Goal: Task Accomplishment & Management: Use online tool/utility

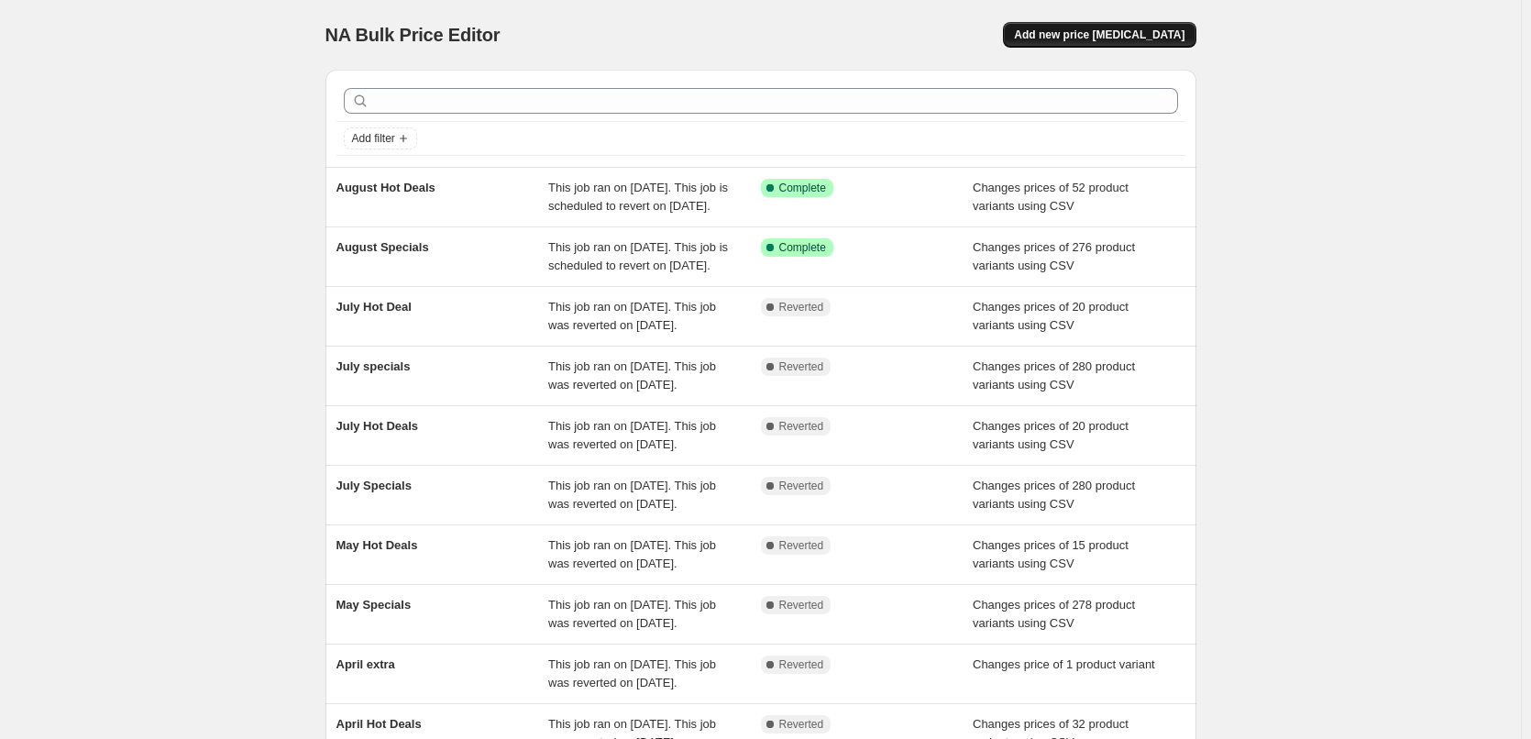
click at [1095, 43] on button "Add new price [MEDICAL_DATA]" at bounding box center [1099, 35] width 192 height 26
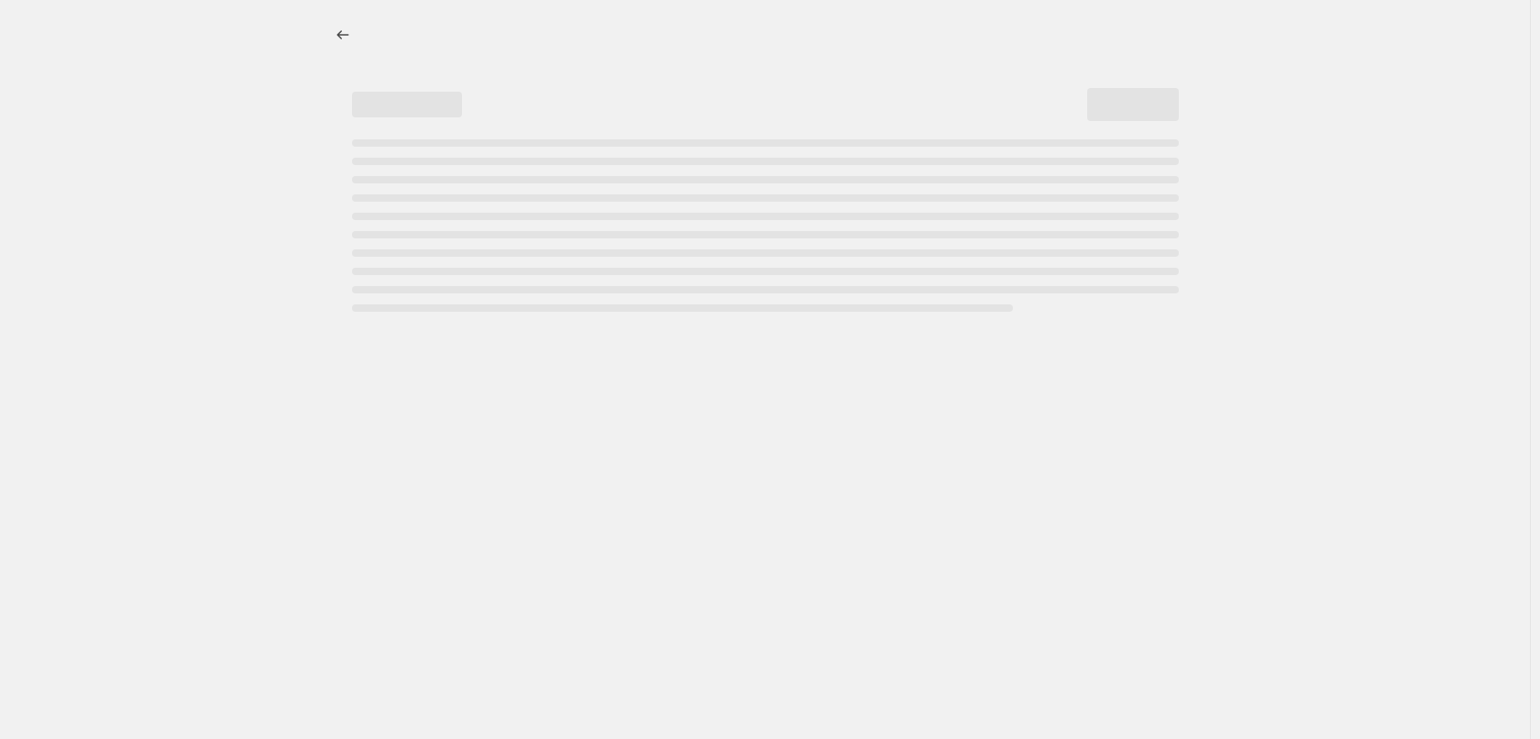
select select "percentage"
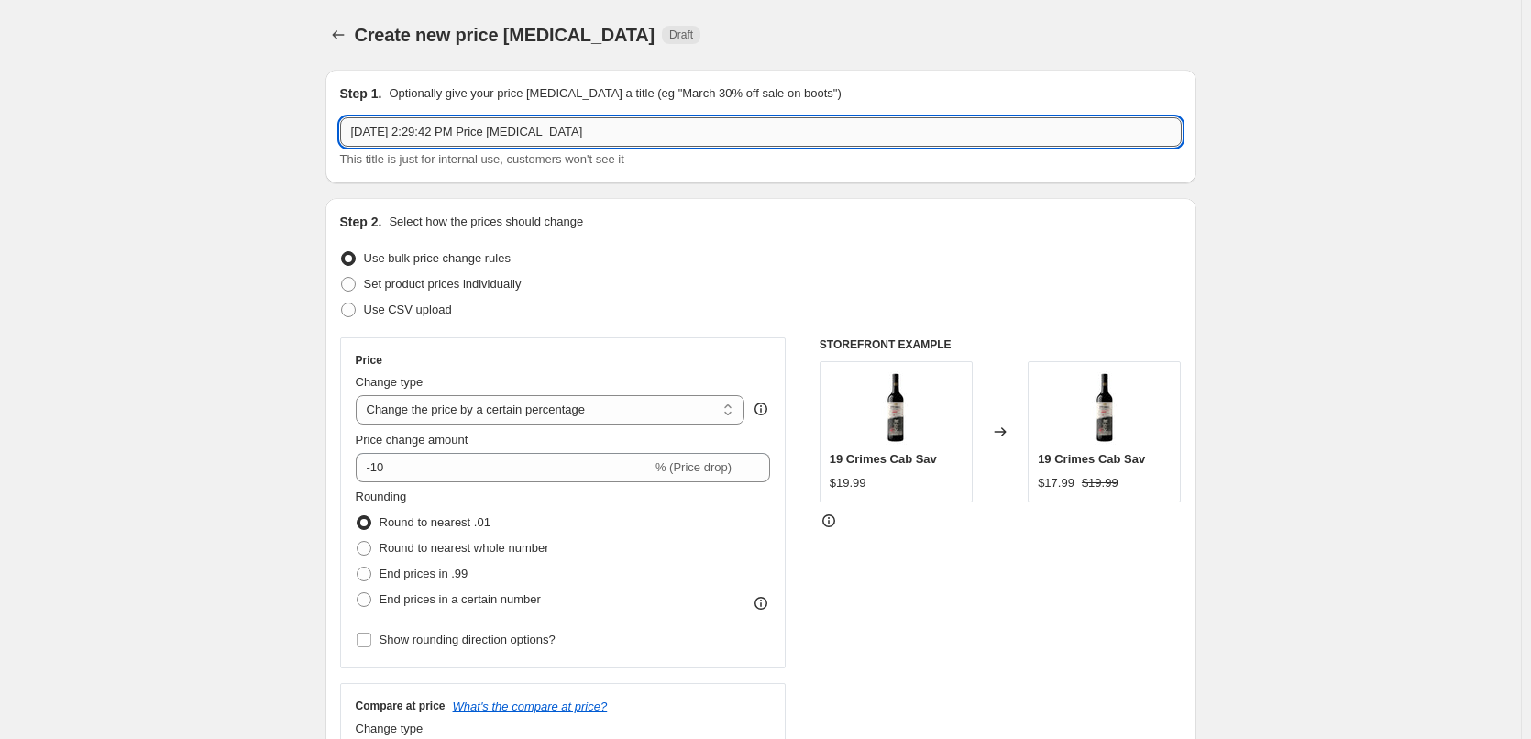
click at [640, 125] on input "[DATE] 2:29:42 PM Price [MEDICAL_DATA]" at bounding box center [760, 131] width 841 height 29
type input "September Specials"
click at [415, 313] on span "Use CSV upload" at bounding box center [408, 309] width 88 height 14
click at [342, 303] on input "Use CSV upload" at bounding box center [341, 302] width 1 height 1
radio input "true"
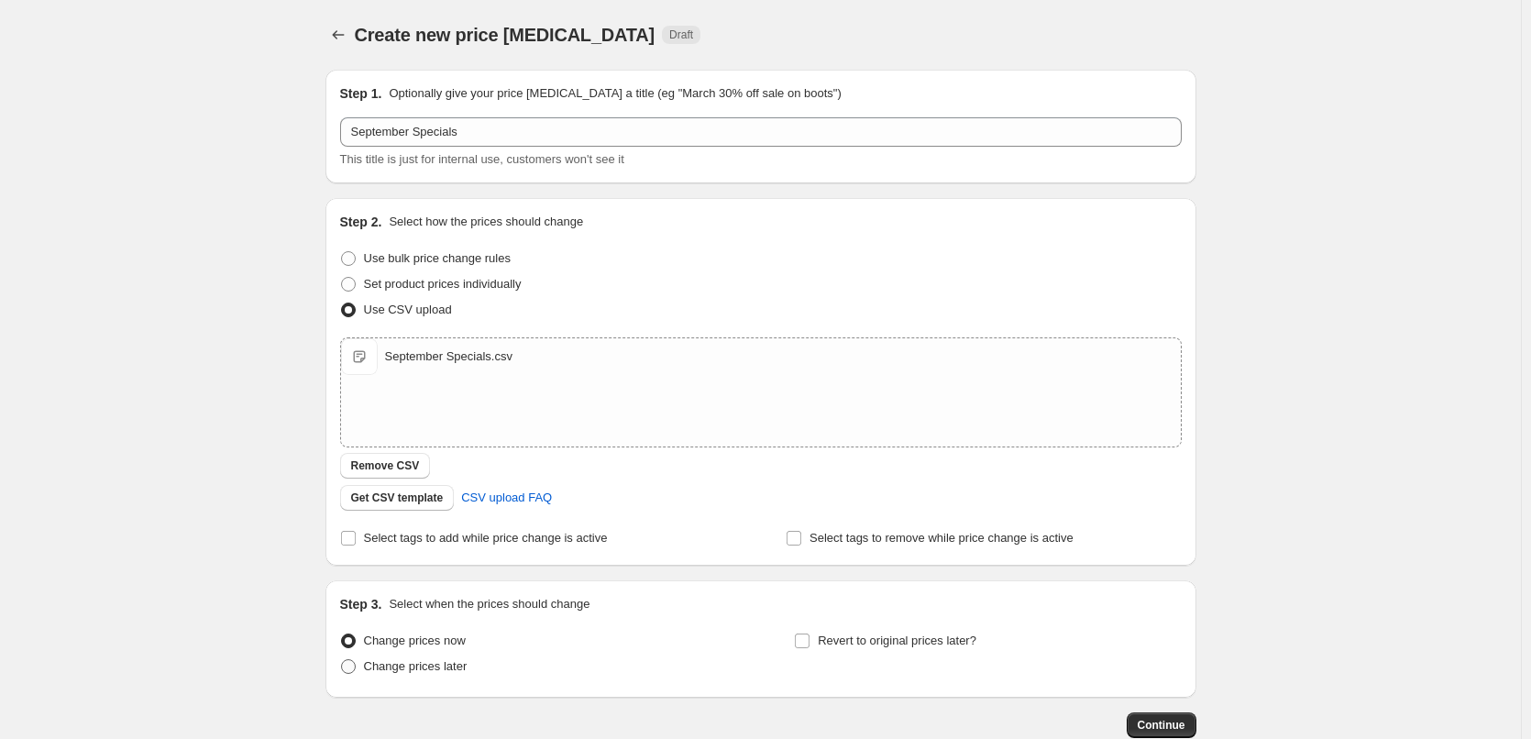
click at [406, 659] on span "Change prices later" at bounding box center [416, 666] width 104 height 14
click at [342, 659] on input "Change prices later" at bounding box center [341, 659] width 1 height 1
radio input "true"
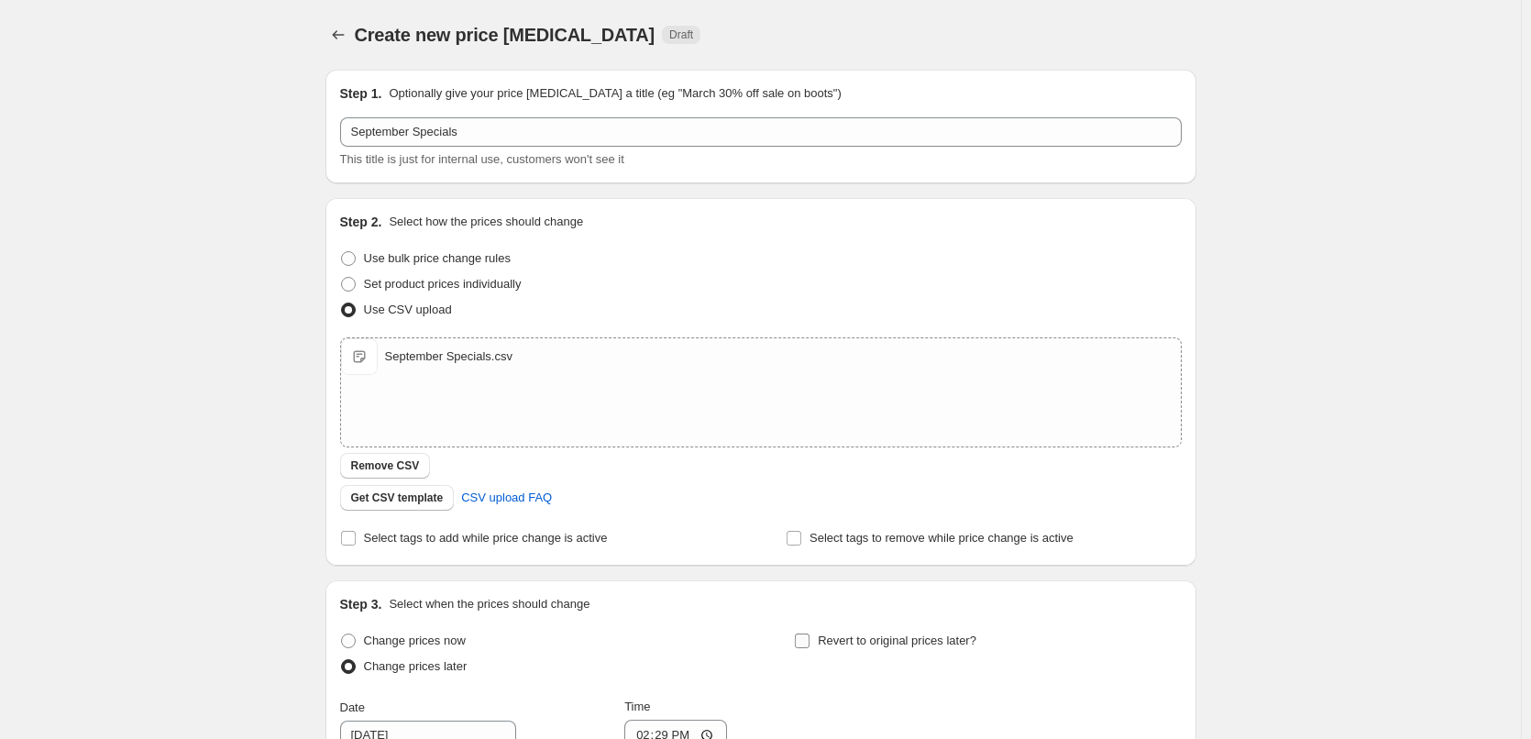
click at [817, 642] on label "Revert to original prices later?" at bounding box center [885, 641] width 182 height 26
click at [809, 642] on input "Revert to original prices later?" at bounding box center [802, 640] width 15 height 15
checkbox input "true"
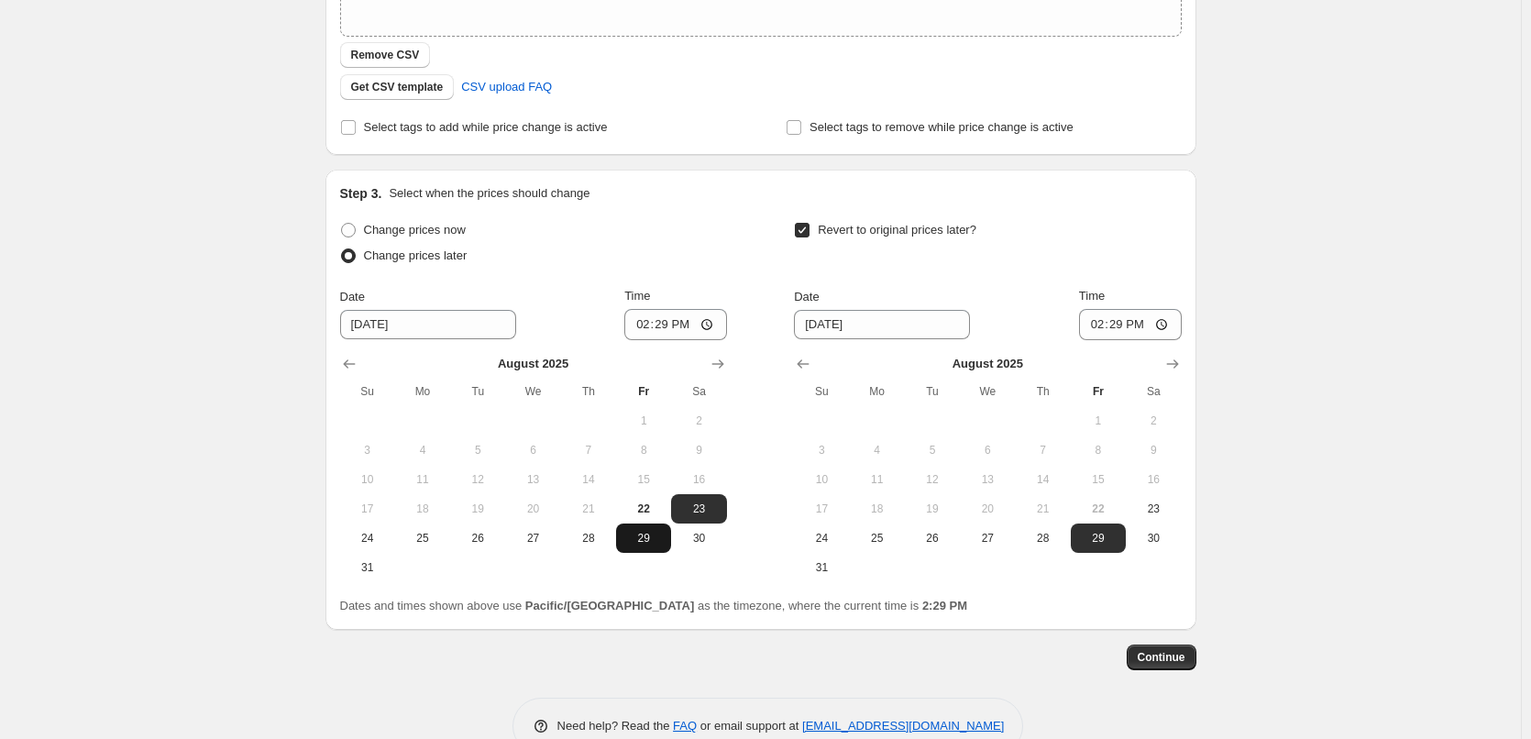
scroll to position [454, 0]
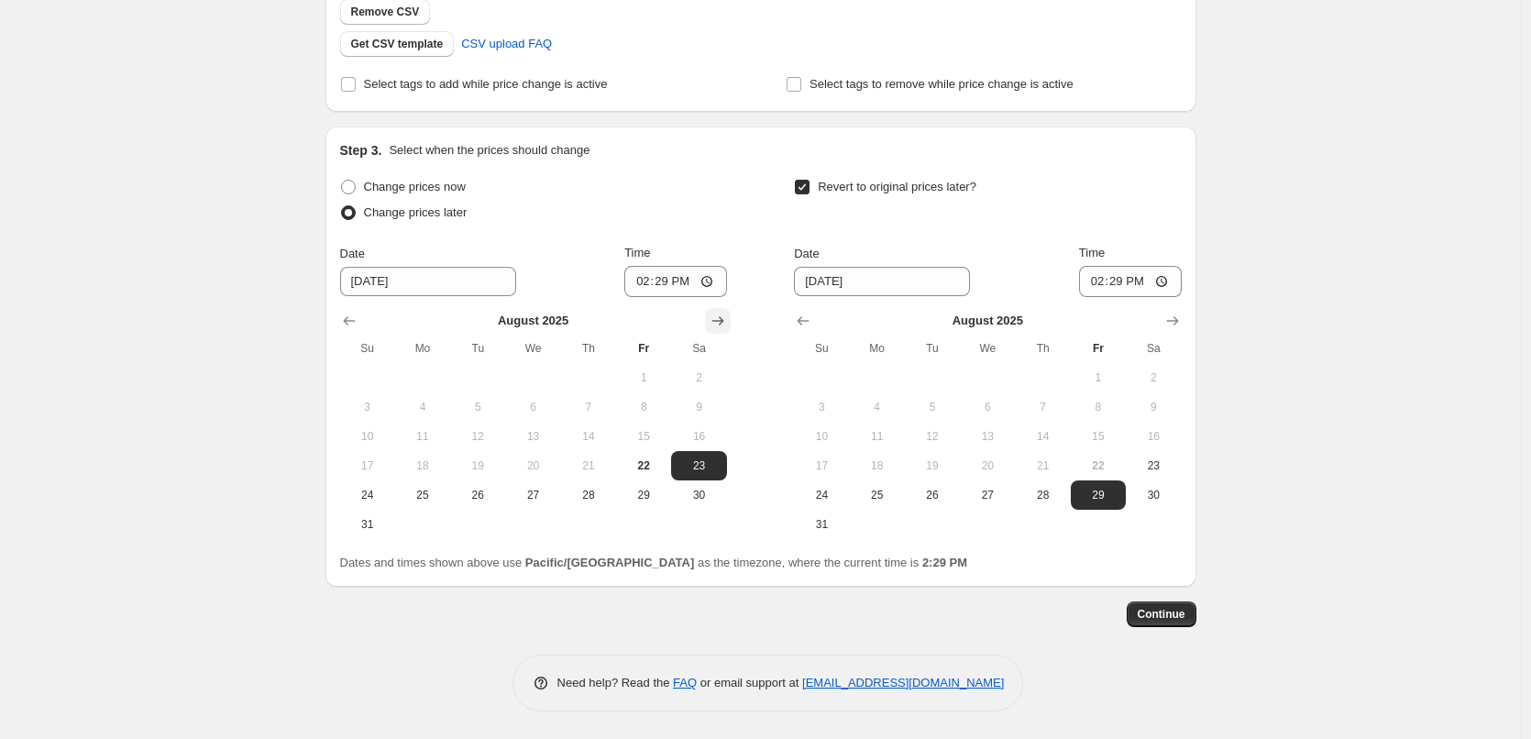
click at [719, 326] on icon "Show next month, September 2025" at bounding box center [718, 321] width 18 height 18
click at [424, 366] on button "1" at bounding box center [422, 377] width 55 height 29
type input "[DATE]"
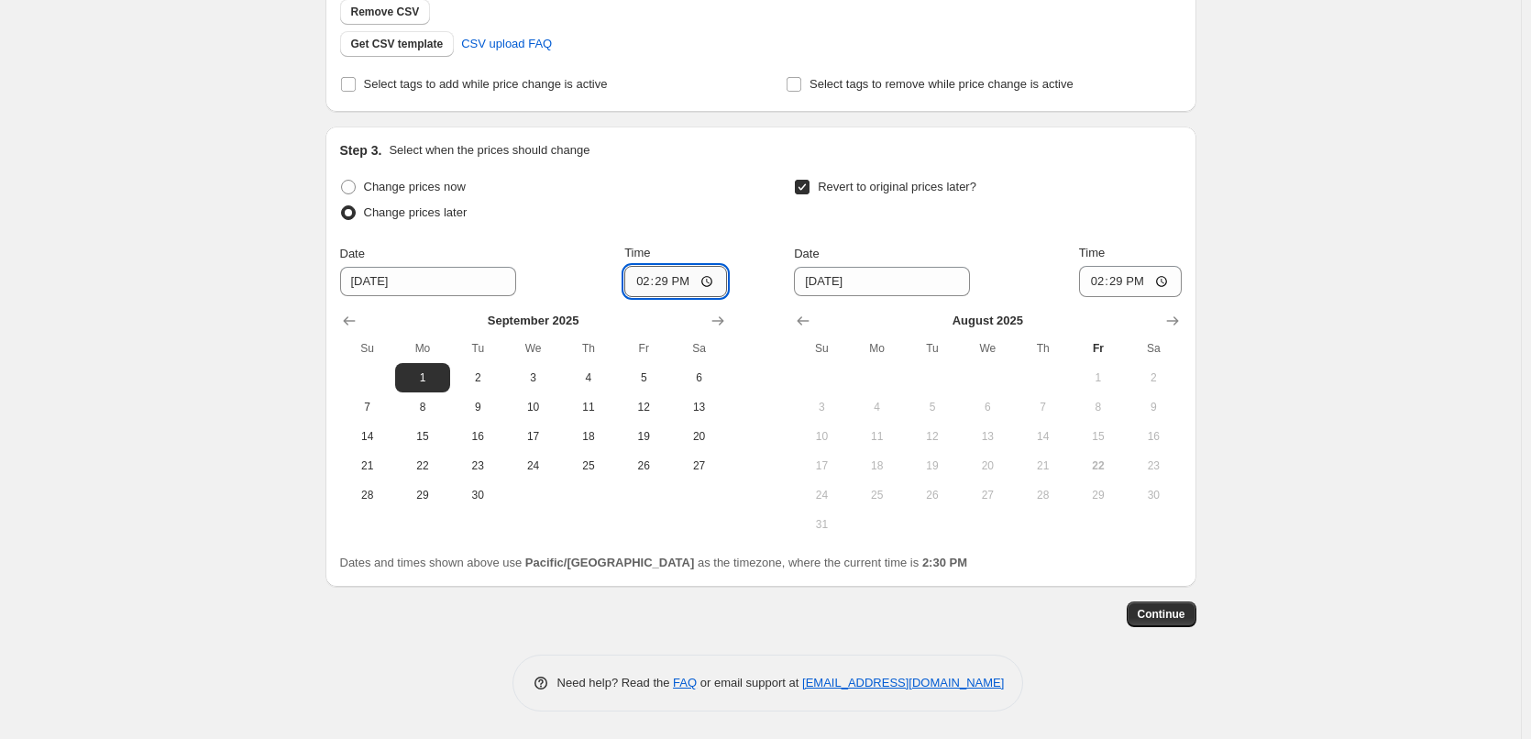
click at [643, 281] on input "14:29" at bounding box center [675, 281] width 103 height 31
type input "00:15"
click at [1173, 315] on icon "Show next month, September 2025" at bounding box center [1172, 321] width 18 height 18
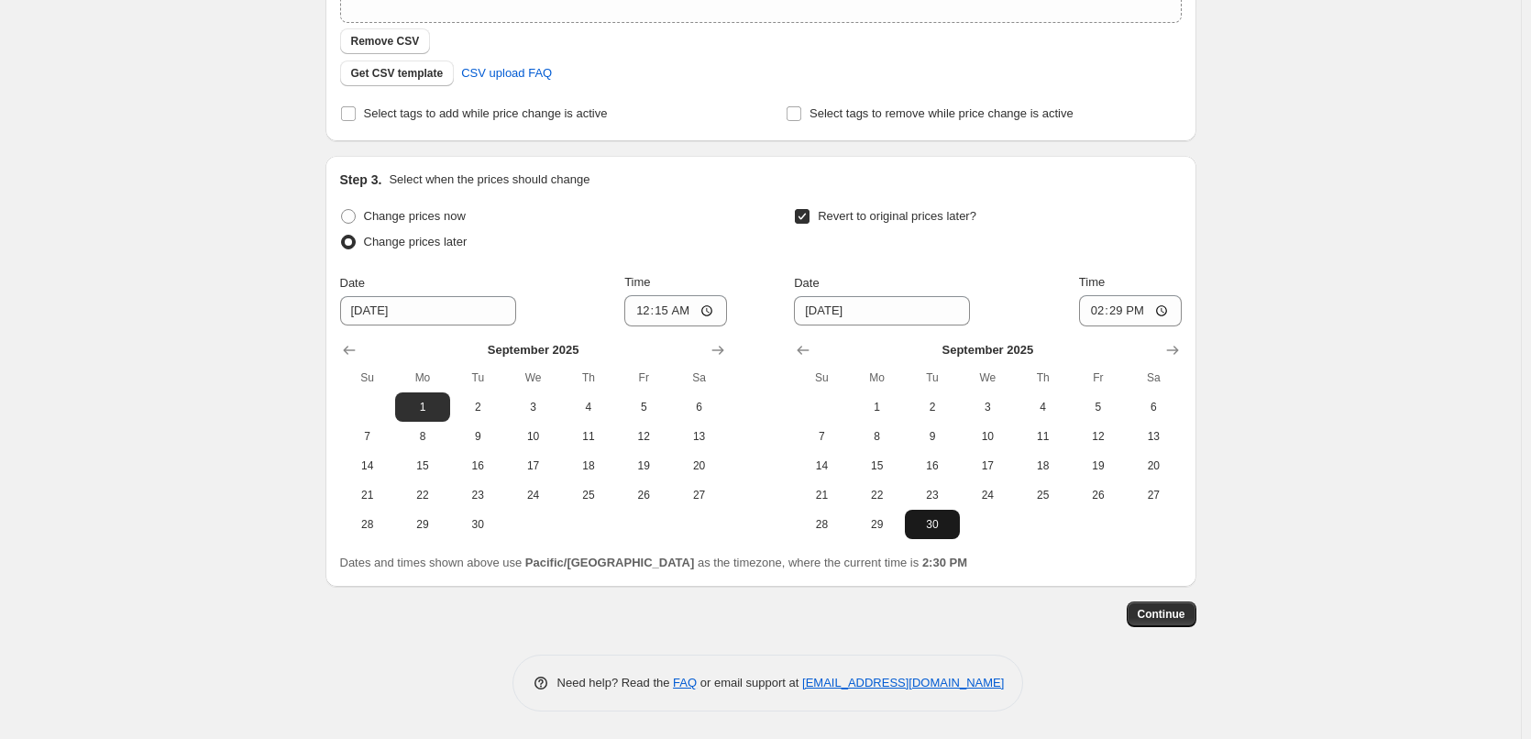
click at [940, 522] on span "30" at bounding box center [932, 524] width 40 height 15
type input "[DATE]"
click at [1096, 309] on input "14:29" at bounding box center [1130, 310] width 103 height 31
type input "23:45"
click at [1184, 621] on button "Continue" at bounding box center [1161, 614] width 70 height 26
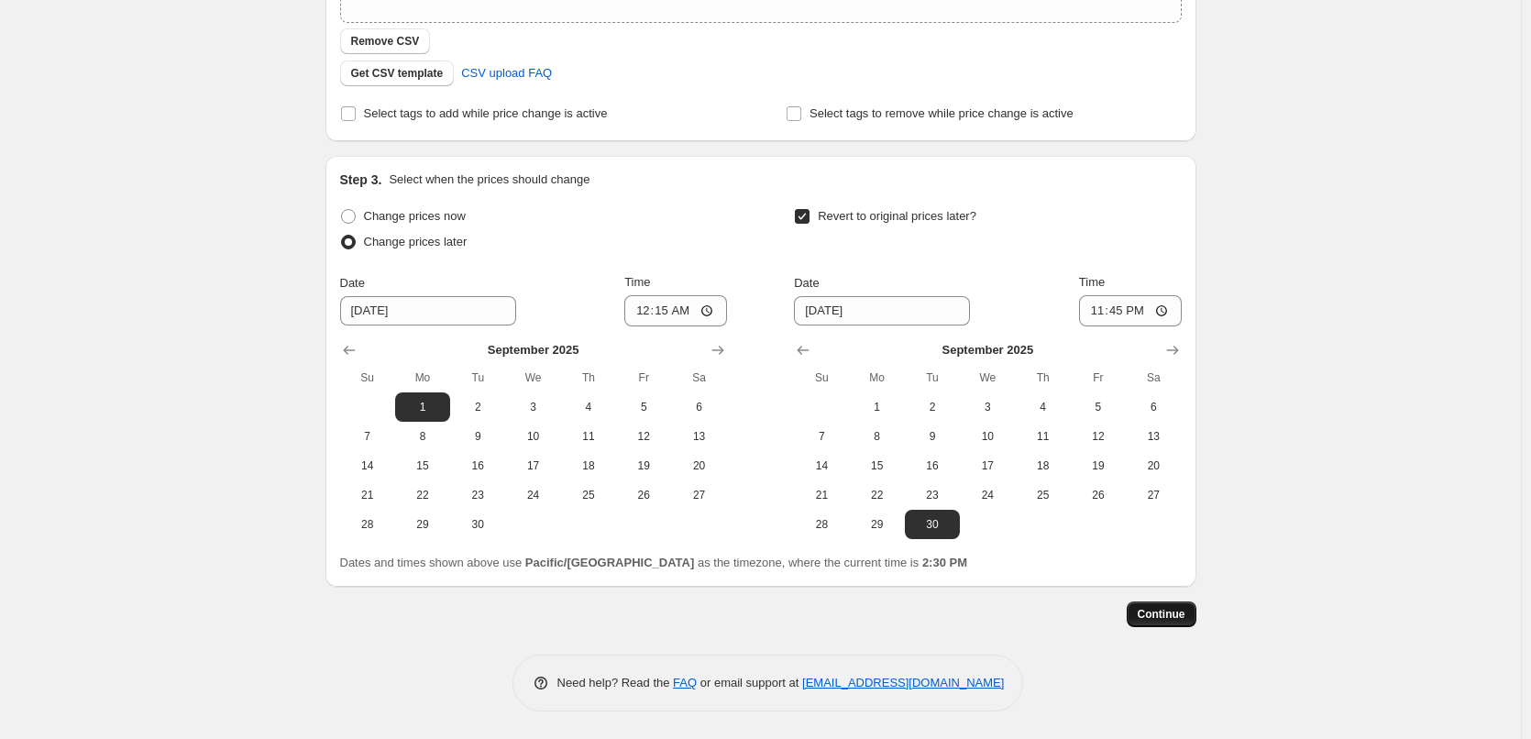
scroll to position [0, 0]
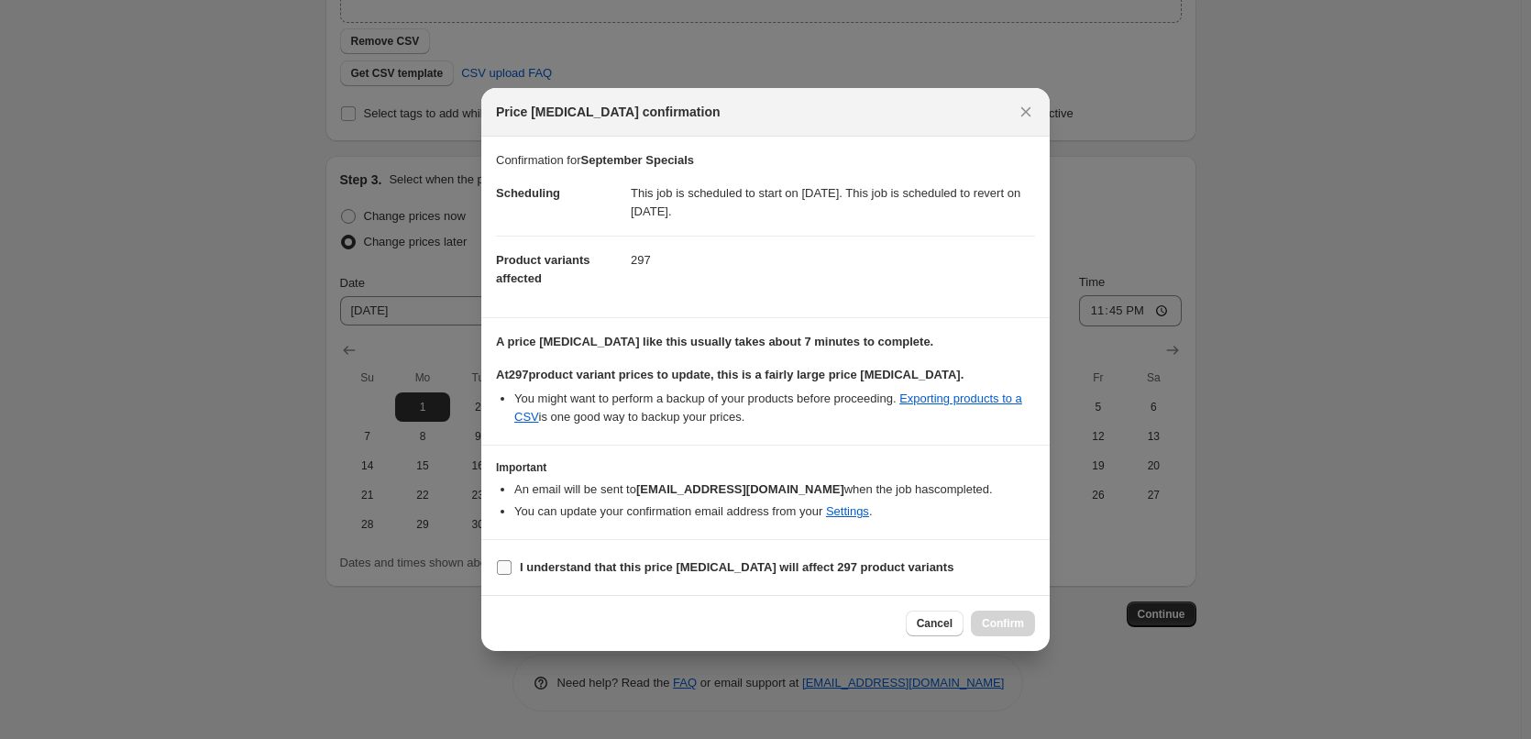
click at [704, 567] on b "I understand that this price [MEDICAL_DATA] will affect 297 product variants" at bounding box center [737, 567] width 434 height 14
click at [511, 567] on input "I understand that this price [MEDICAL_DATA] will affect 297 product variants" at bounding box center [504, 567] width 15 height 15
checkbox input "true"
click at [1016, 629] on span "Confirm" at bounding box center [1003, 623] width 42 height 15
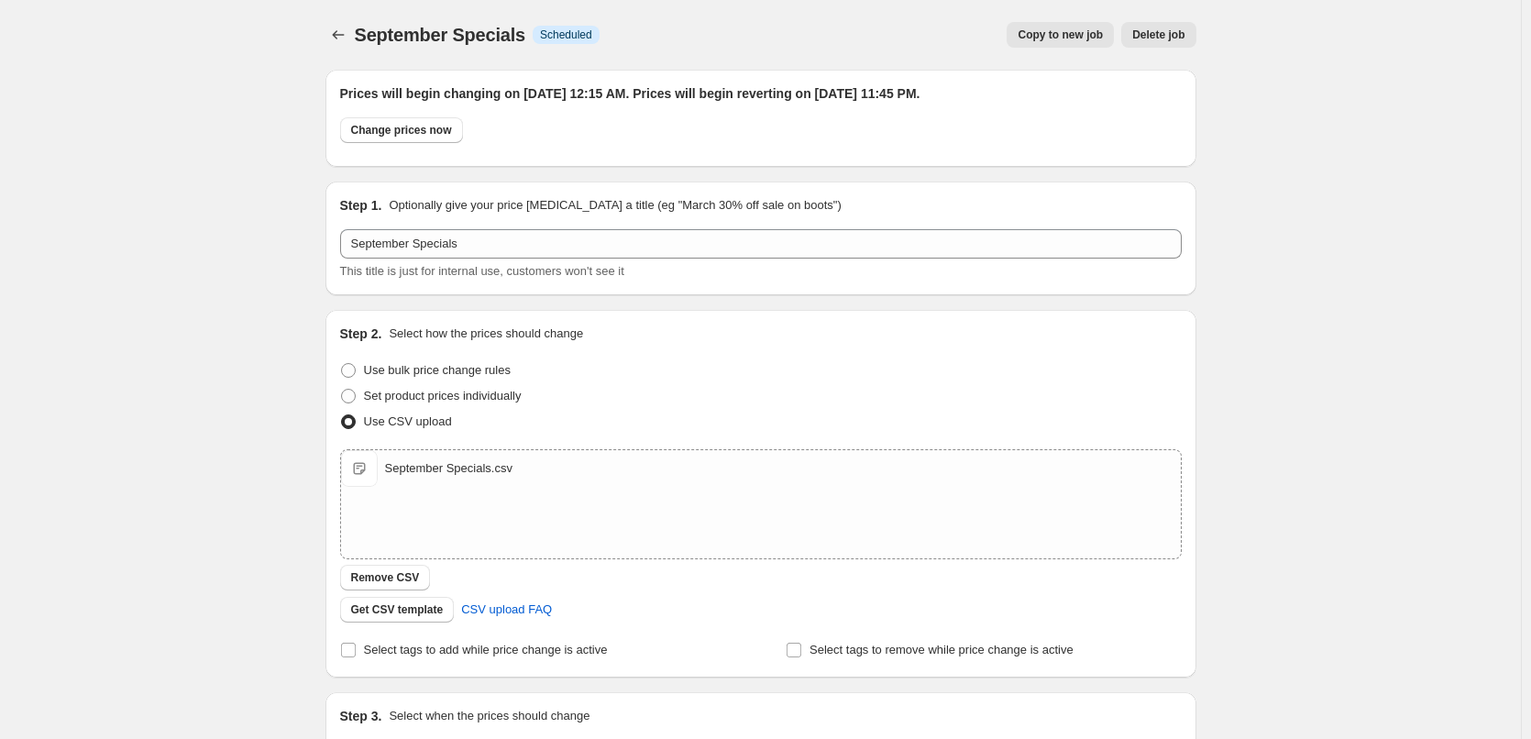
scroll to position [424, 0]
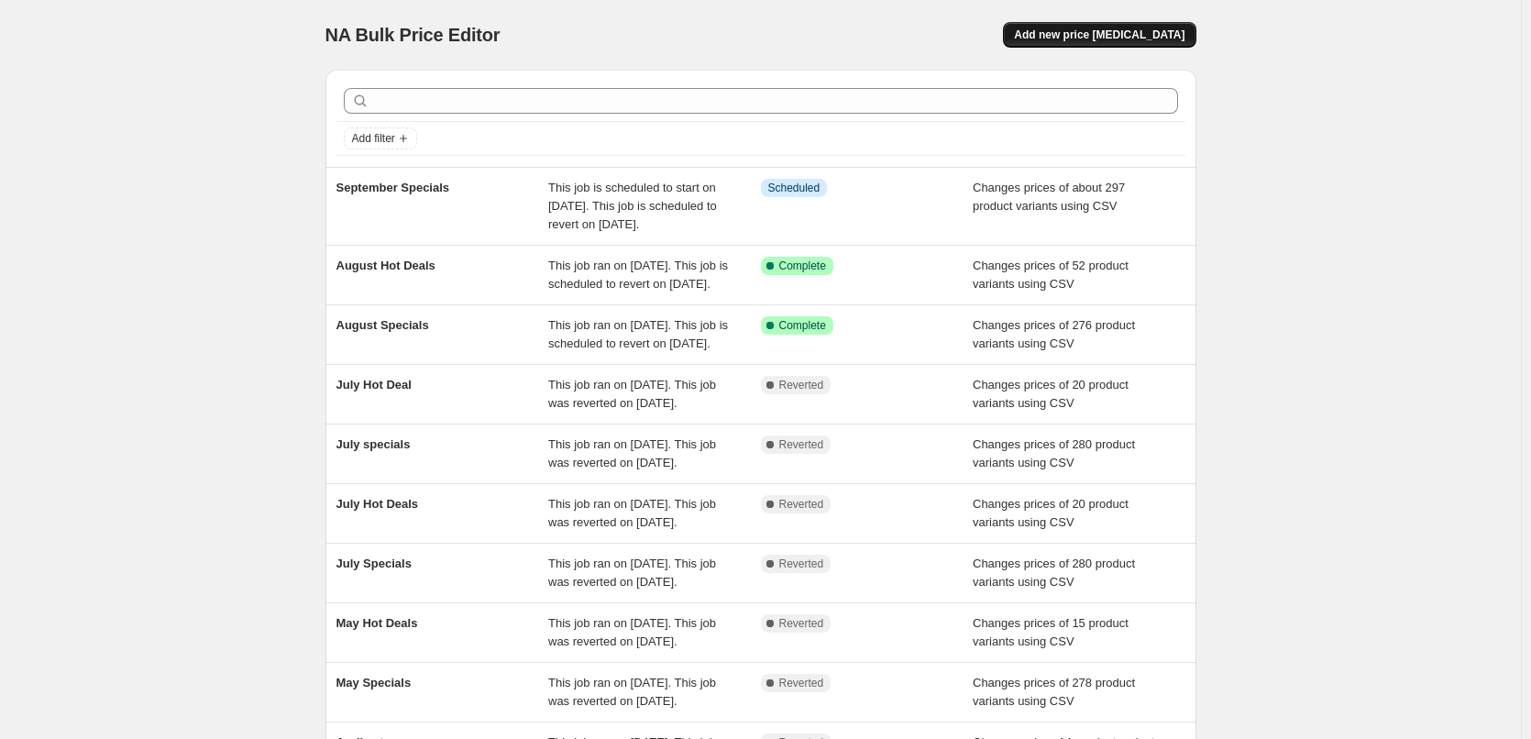
click at [1082, 38] on span "Add new price [MEDICAL_DATA]" at bounding box center [1099, 34] width 170 height 15
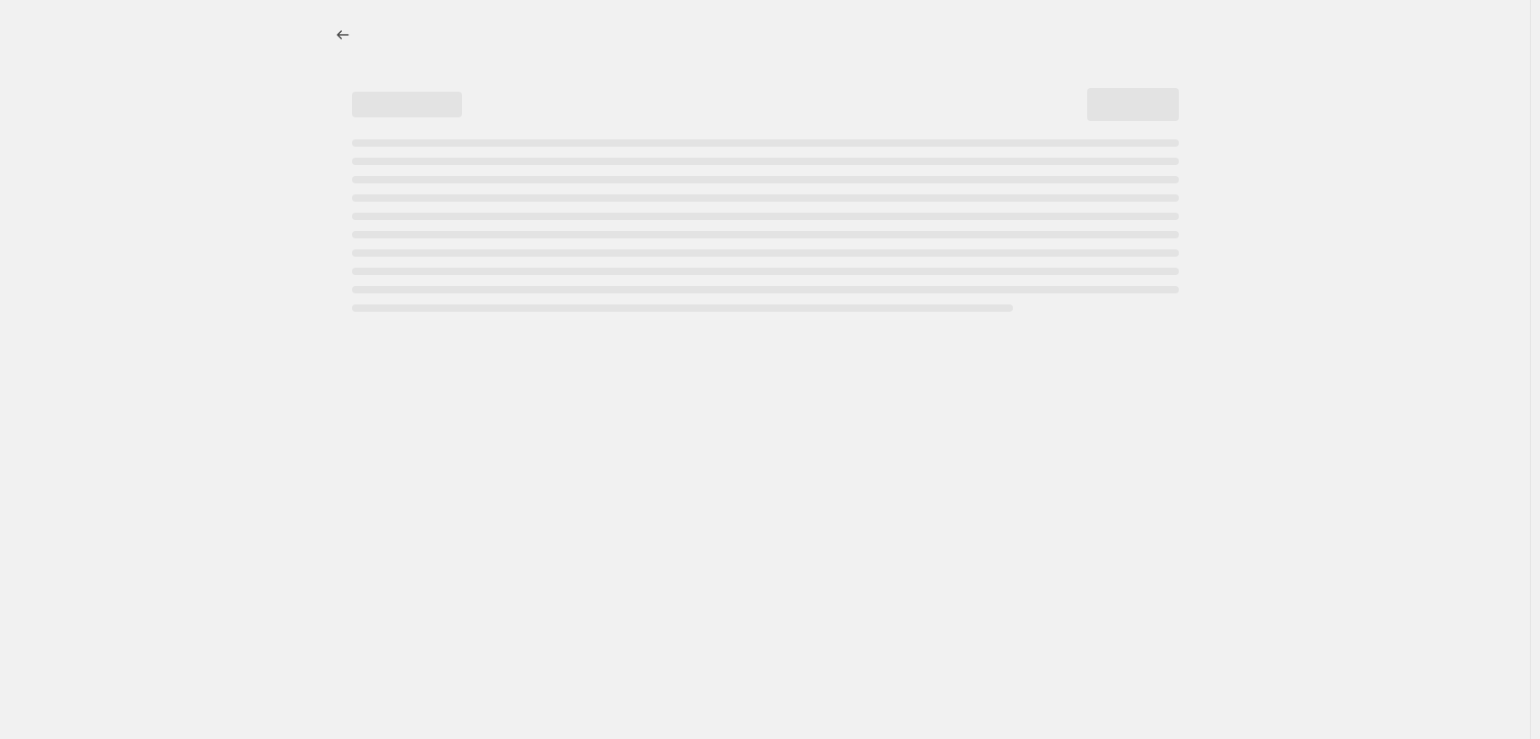
select select "percentage"
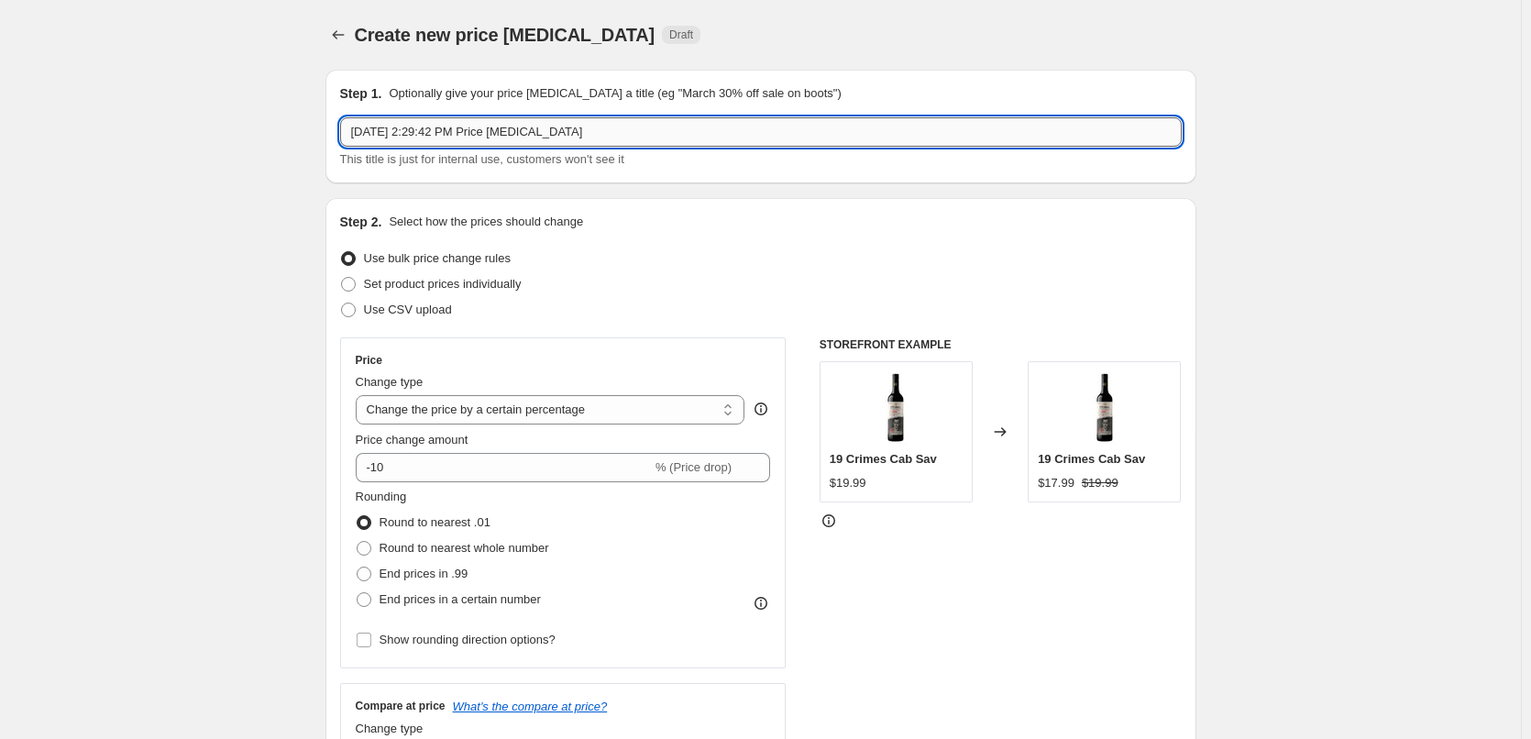
click at [707, 132] on input "[DATE] 2:29:42 PM Price [MEDICAL_DATA]" at bounding box center [760, 131] width 841 height 29
type input "September Hot Deals"
click at [377, 306] on span "Use CSV upload" at bounding box center [408, 309] width 88 height 14
click at [342, 303] on input "Use CSV upload" at bounding box center [341, 302] width 1 height 1
radio input "true"
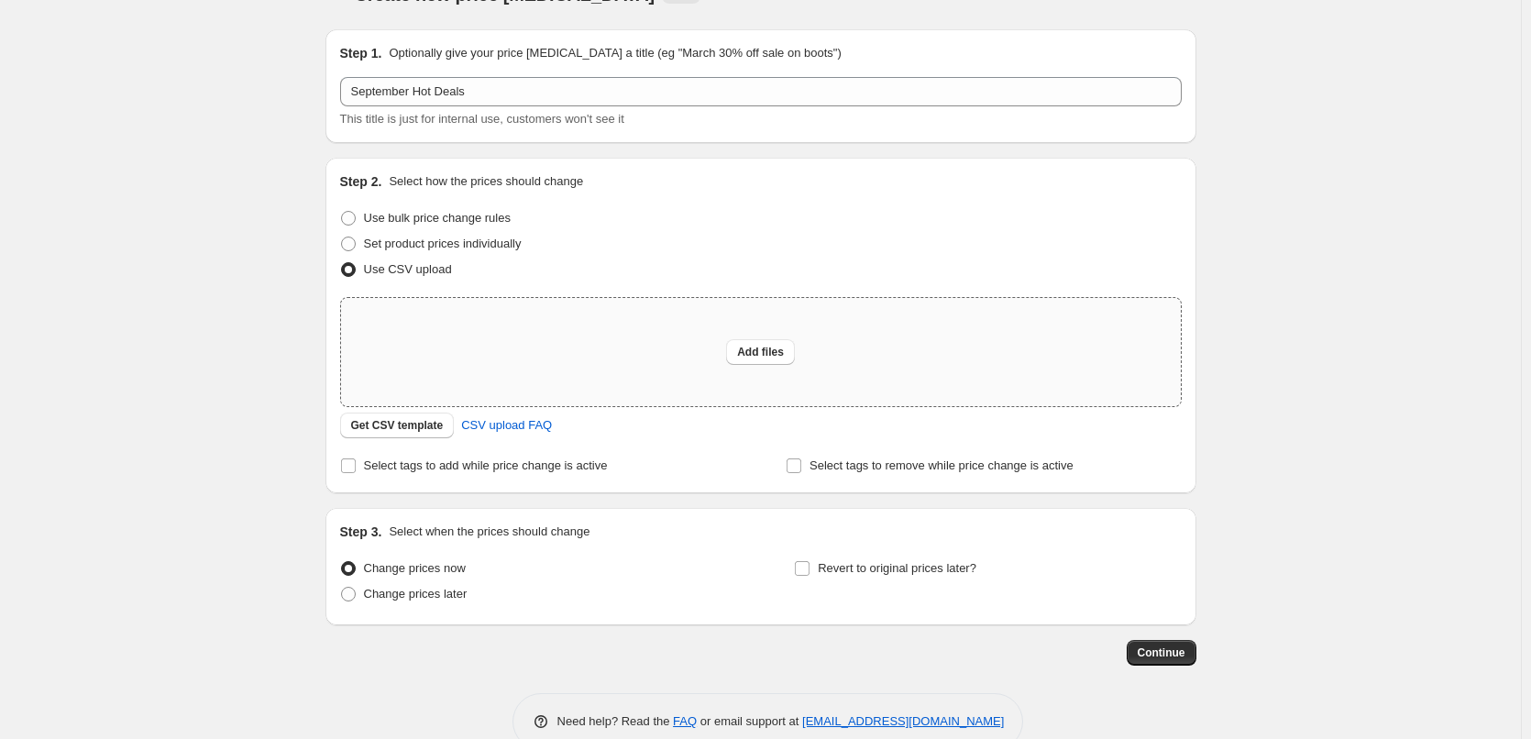
scroll to position [79, 0]
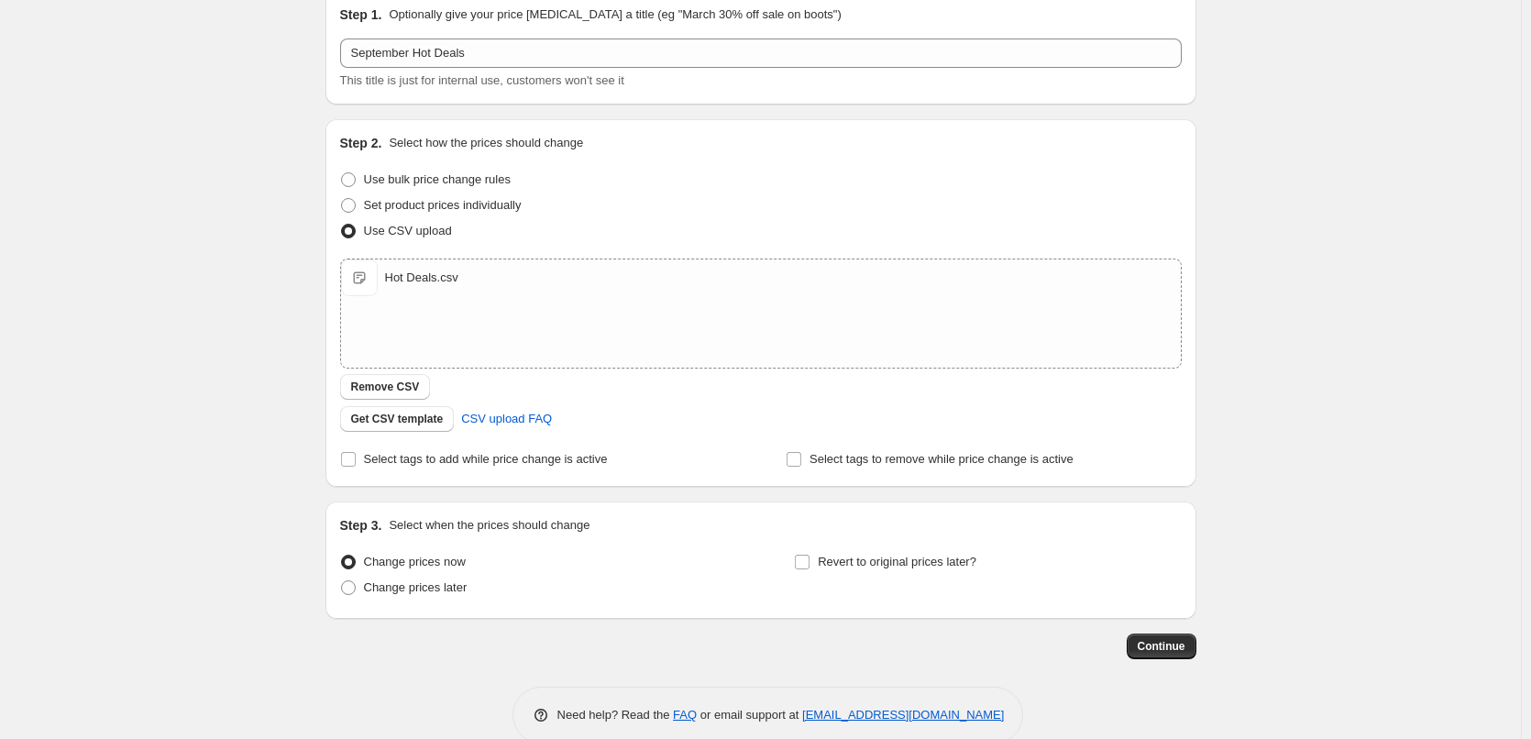
click at [419, 475] on div "Step 2. Select how the prices should change Use bulk price change rules Set pro…" at bounding box center [760, 303] width 871 height 368
click at [421, 466] on span "Select tags to add while price change is active" at bounding box center [486, 459] width 244 height 14
click at [356, 466] on input "Select tags to add while price change is active" at bounding box center [348, 459] width 15 height 15
checkbox input "true"
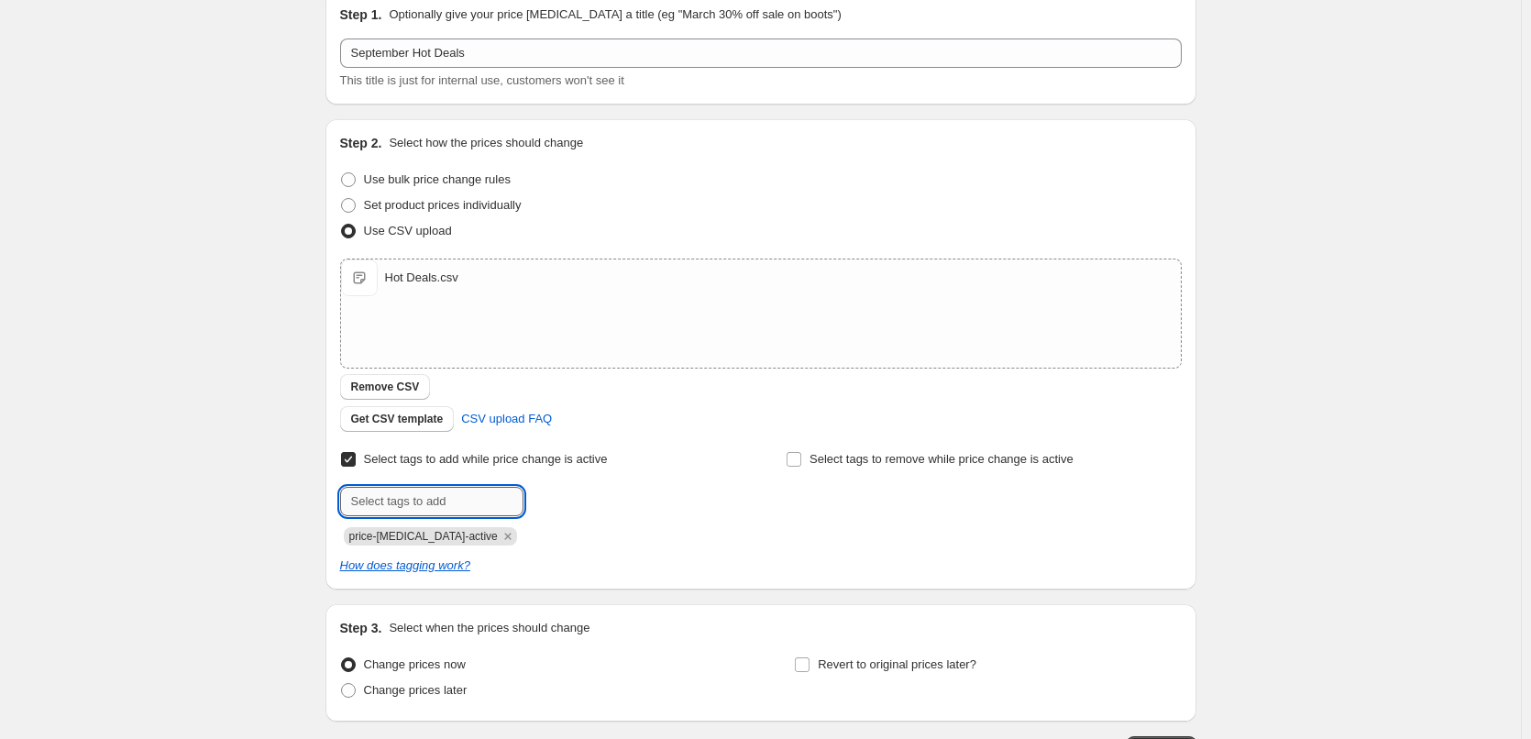
click at [429, 497] on input "text" at bounding box center [431, 501] width 183 height 29
type input "hot-deals"
click at [549, 500] on b "Add" at bounding box center [549, 499] width 21 height 13
click at [408, 677] on label "Change prices later" at bounding box center [403, 690] width 127 height 26
click at [342, 683] on input "Change prices later" at bounding box center [341, 683] width 1 height 1
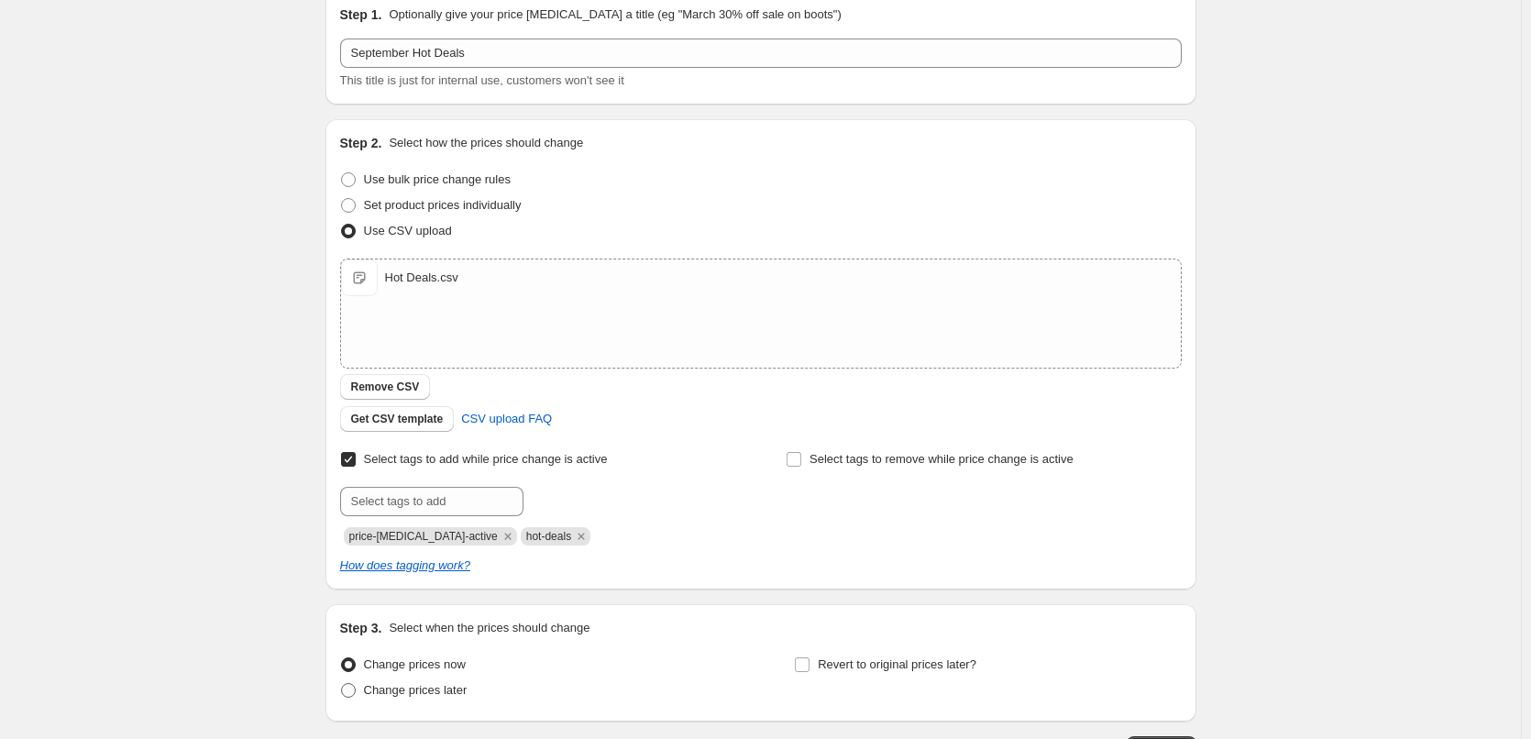
radio input "true"
click at [803, 657] on input "Revert to original prices later?" at bounding box center [802, 664] width 15 height 15
checkbox input "true"
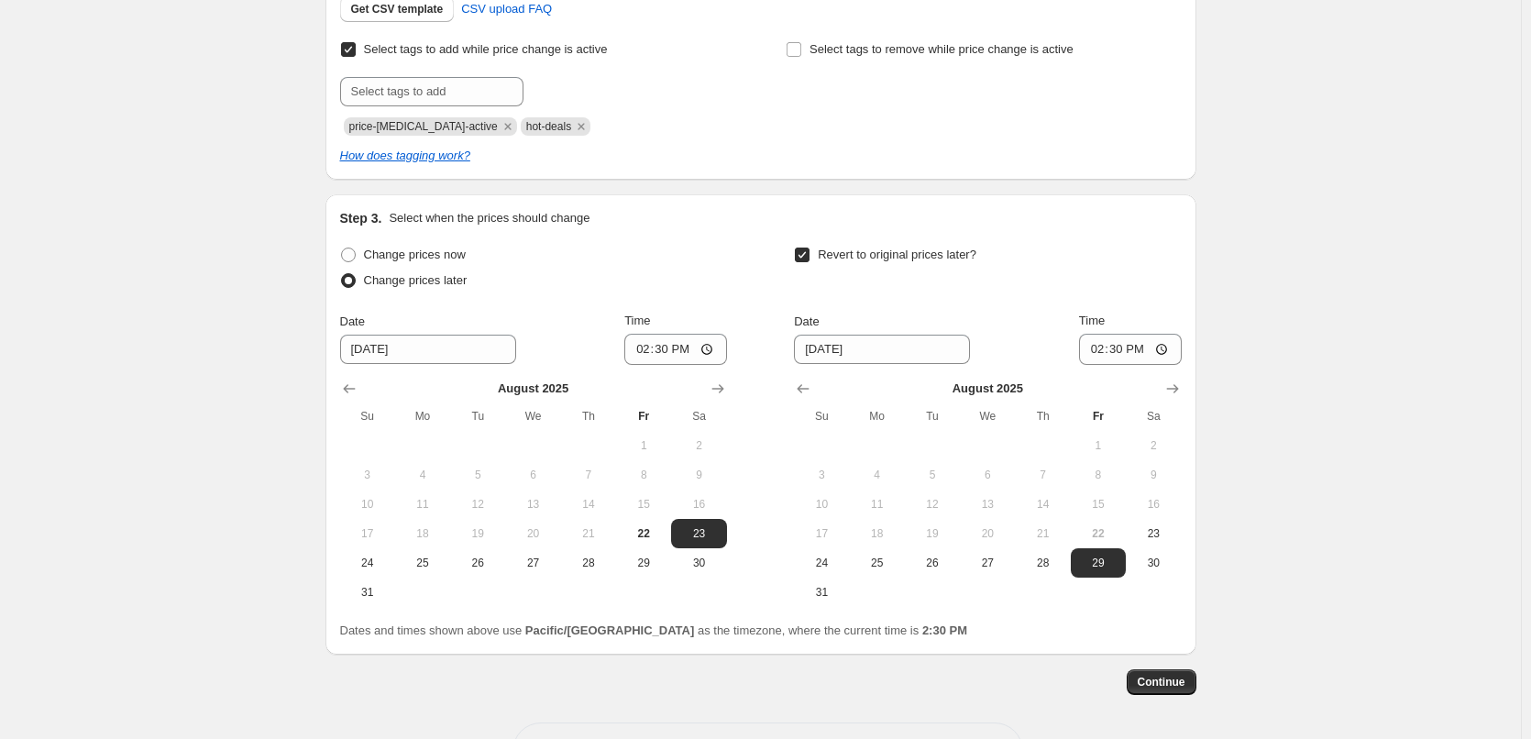
scroll to position [556, 0]
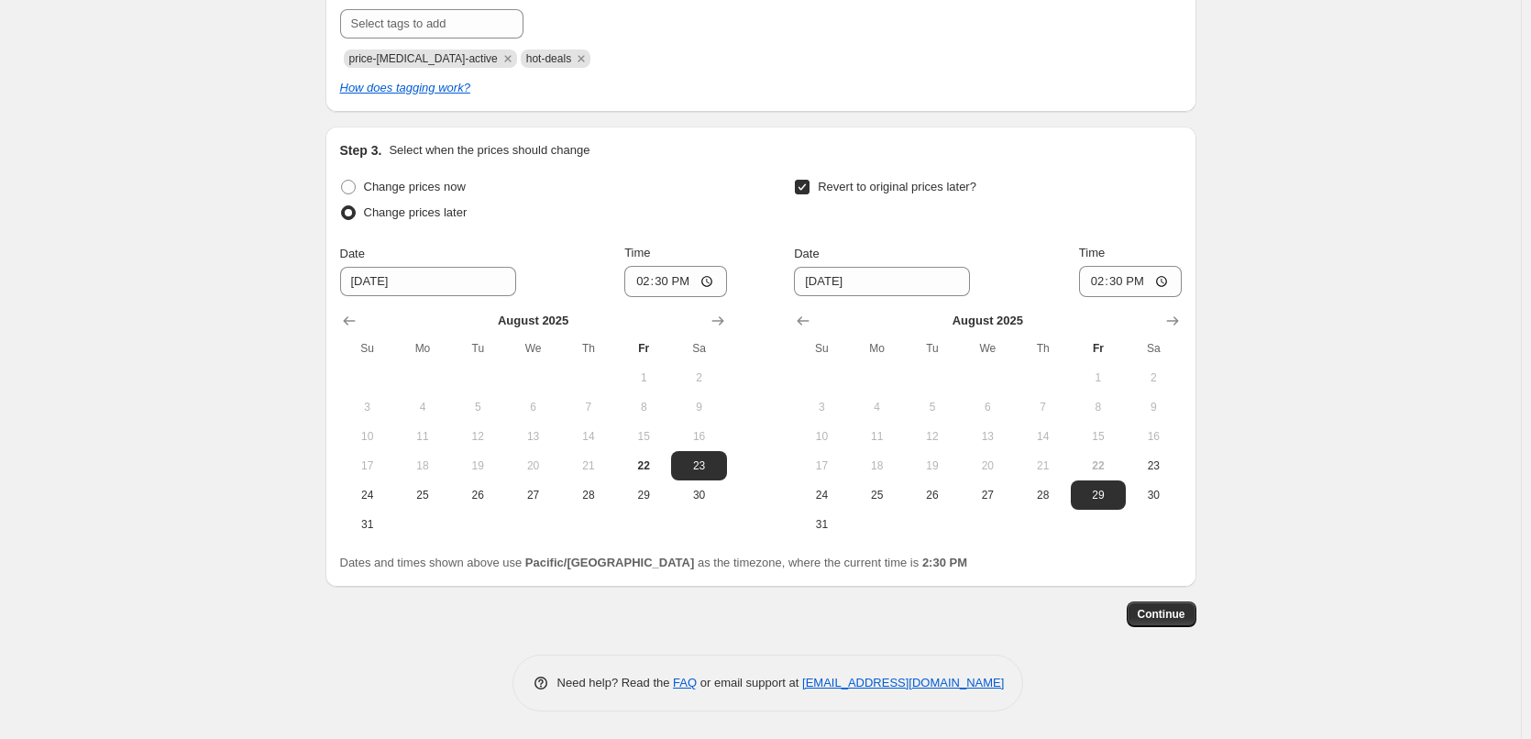
click at [735, 321] on div "Change prices now Change prices later Date [DATE] Time 14:[DATE] Mo Tu We Th Fr…" at bounding box center [760, 356] width 841 height 365
click at [709, 329] on button "Show next month, September 2025" at bounding box center [718, 321] width 26 height 26
click at [437, 371] on span "1" at bounding box center [422, 377] width 40 height 15
type input "[DATE]"
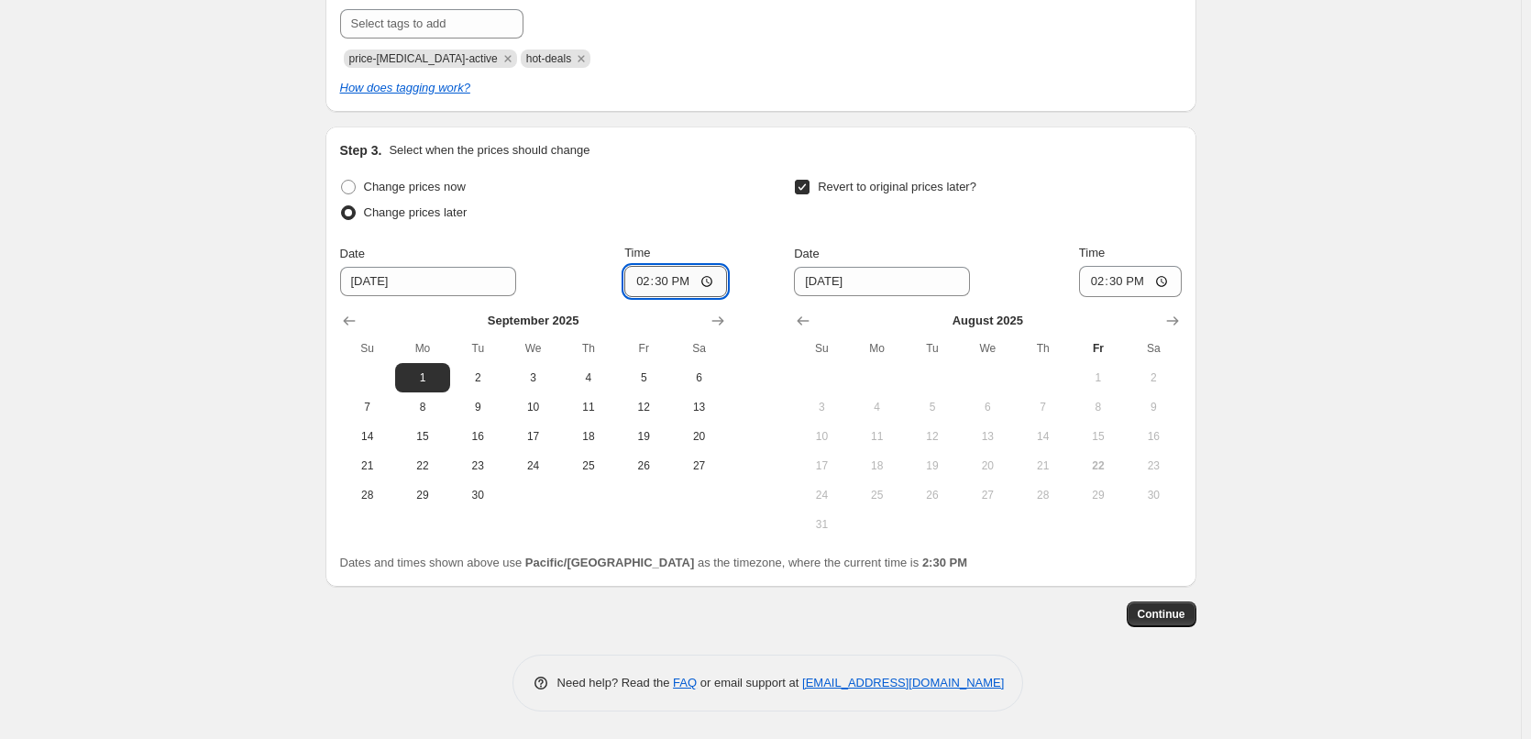
click at [643, 278] on input "14:30" at bounding box center [675, 281] width 103 height 31
type input "00:15"
click at [1165, 313] on button "Show next month, September 2025" at bounding box center [1172, 321] width 26 height 26
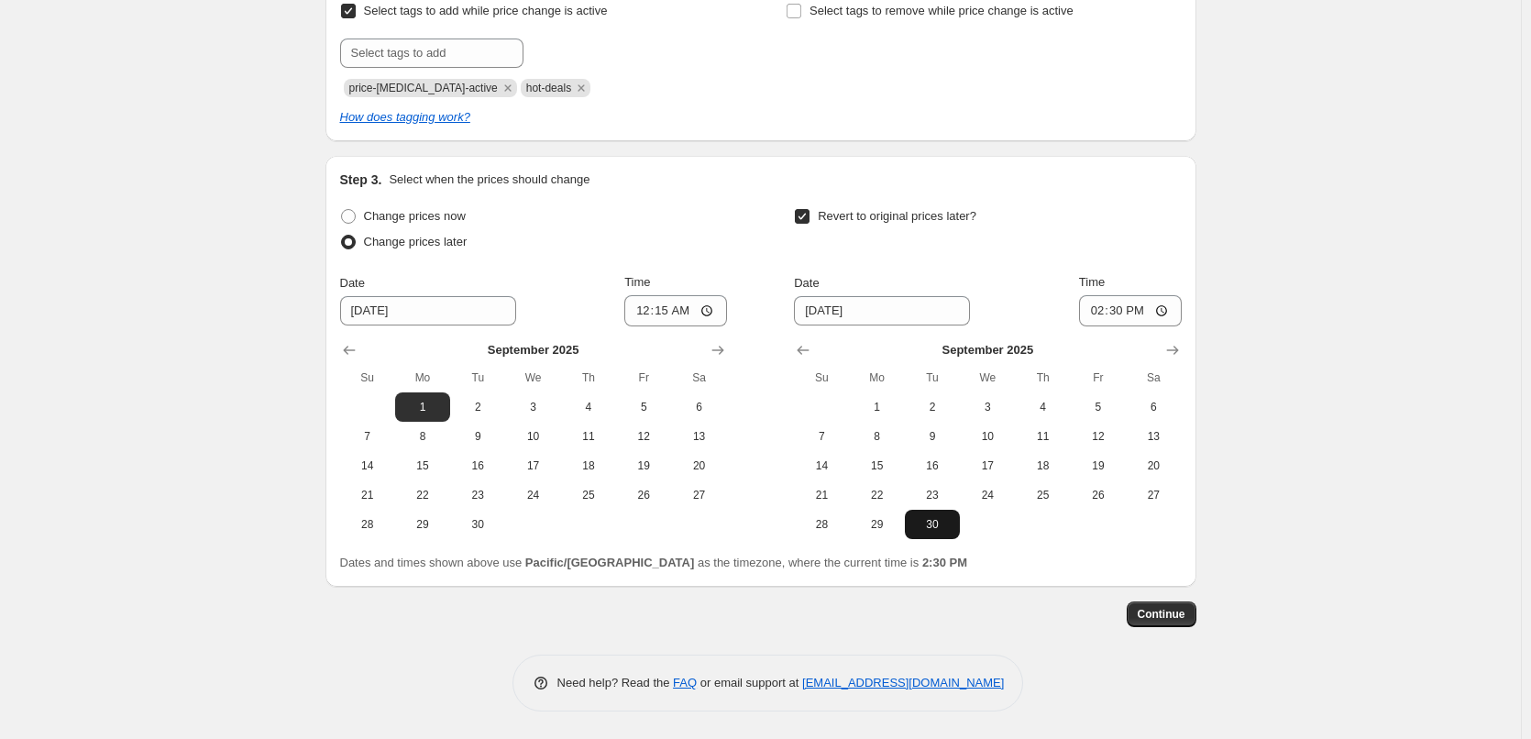
click at [929, 514] on button "30" at bounding box center [932, 524] width 55 height 29
type input "[DATE]"
click at [1090, 313] on input "14:30" at bounding box center [1130, 310] width 103 height 31
type input "23:45"
click at [1226, 244] on div "Create new price [MEDICAL_DATA]. This page is ready Create new price [MEDICAL_D…" at bounding box center [760, 106] width 1521 height 1266
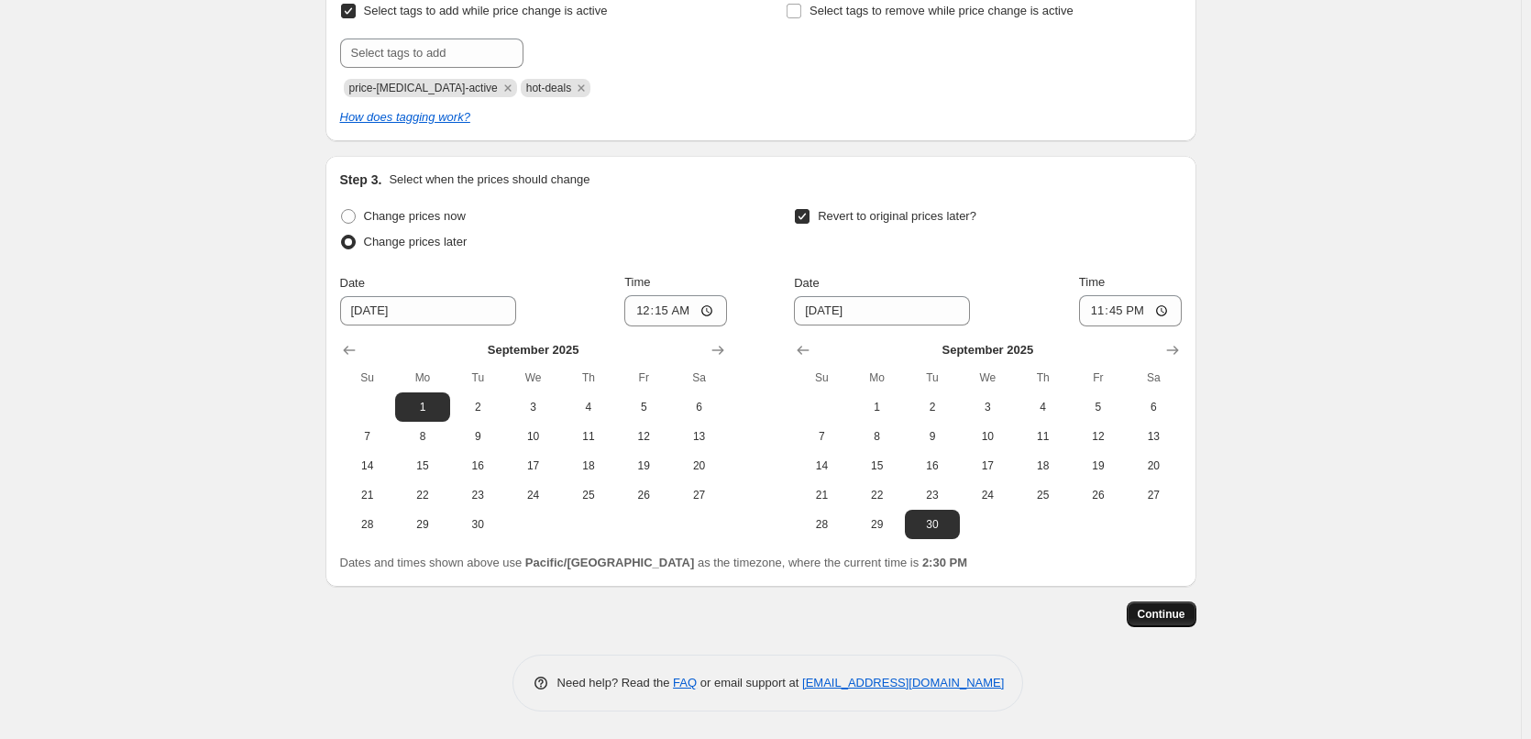
click at [1184, 617] on span "Continue" at bounding box center [1161, 614] width 48 height 15
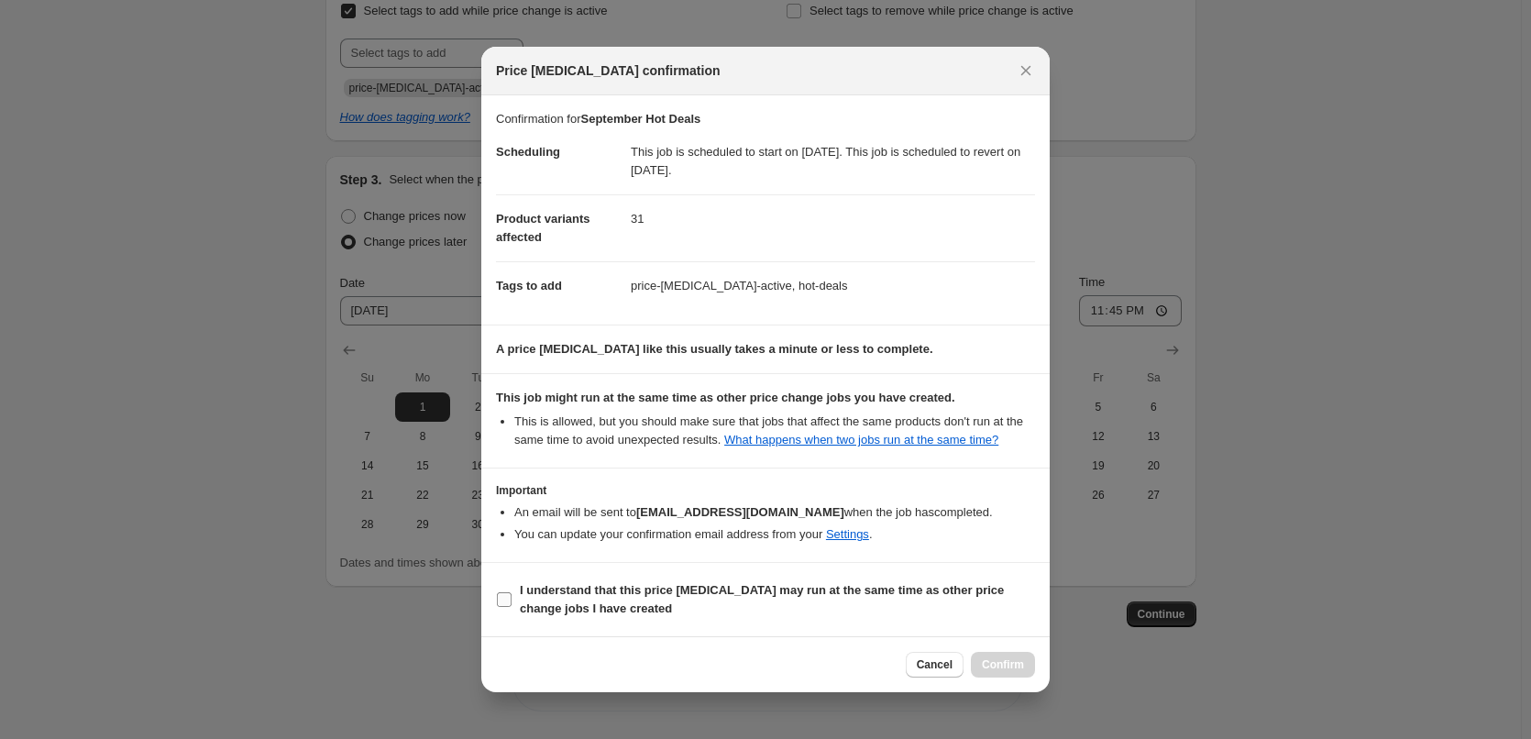
click at [605, 615] on b "I understand that this price [MEDICAL_DATA] may run at the same time as other p…" at bounding box center [762, 599] width 484 height 32
click at [511, 607] on input "I understand that this price [MEDICAL_DATA] may run at the same time as other p…" at bounding box center [504, 599] width 15 height 15
checkbox input "true"
click at [1017, 671] on span "Confirm" at bounding box center [1003, 664] width 42 height 15
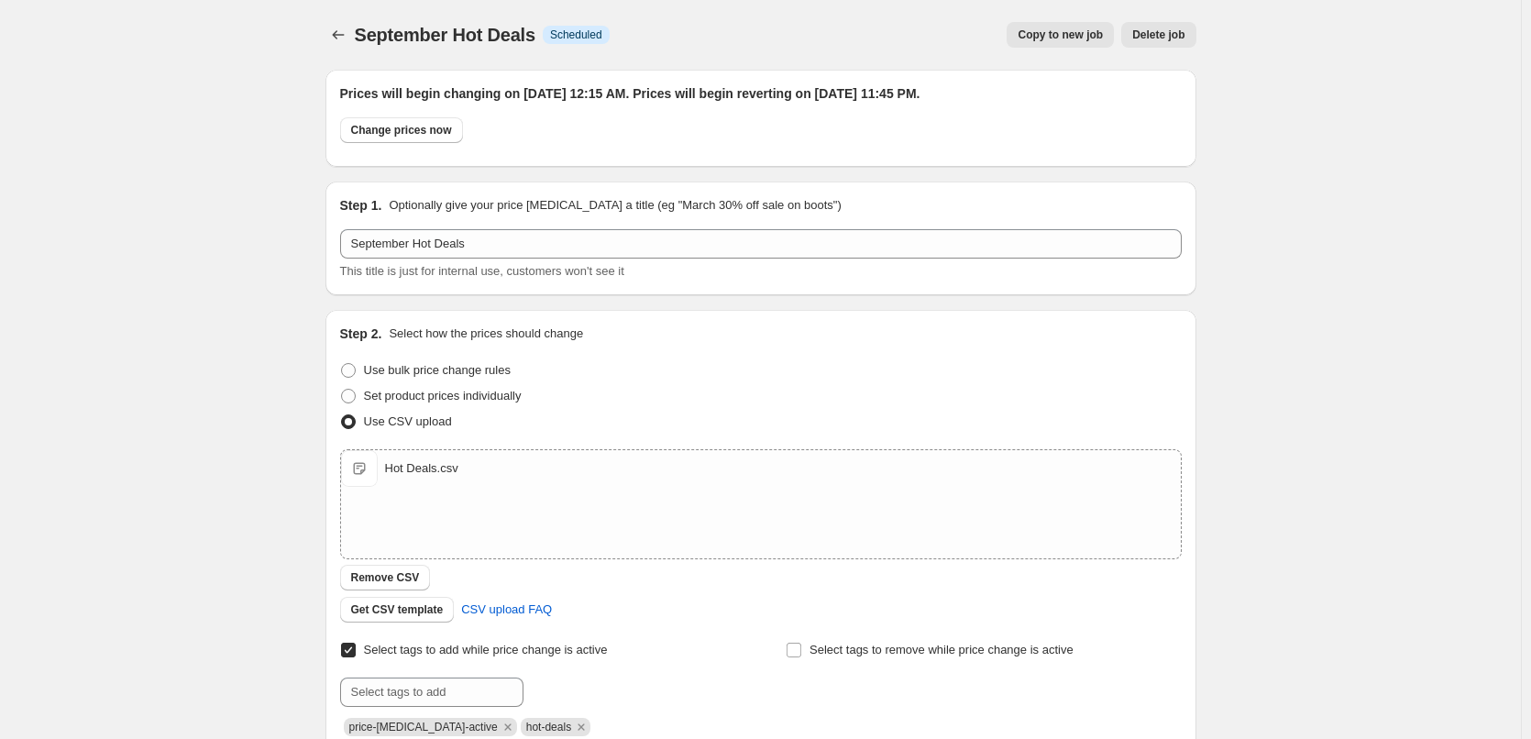
scroll to position [527, 0]
